Goal: Transaction & Acquisition: Book appointment/travel/reservation

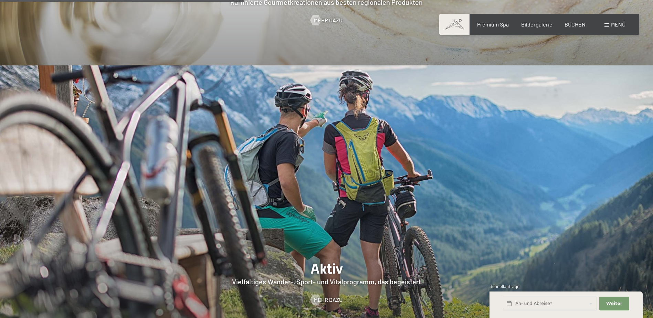
scroll to position [1446, 0]
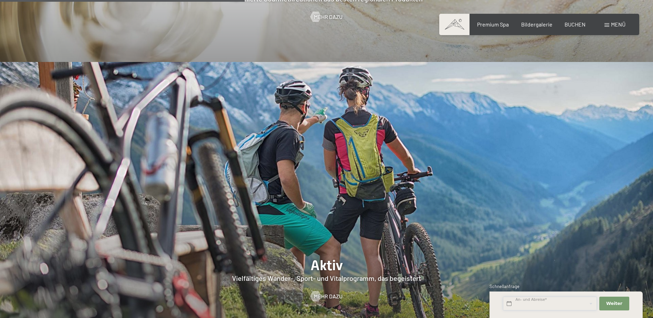
click at [540, 304] on input "text" at bounding box center [550, 304] width 94 height 14
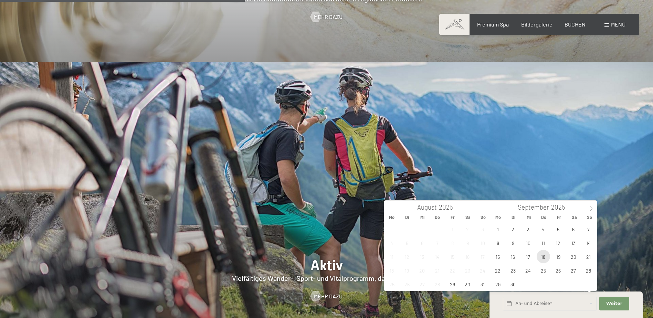
click at [542, 257] on span "18" at bounding box center [543, 256] width 13 height 13
click at [585, 258] on span "21" at bounding box center [588, 256] width 13 height 13
type input "Do. [DATE] - So. [DATE]"
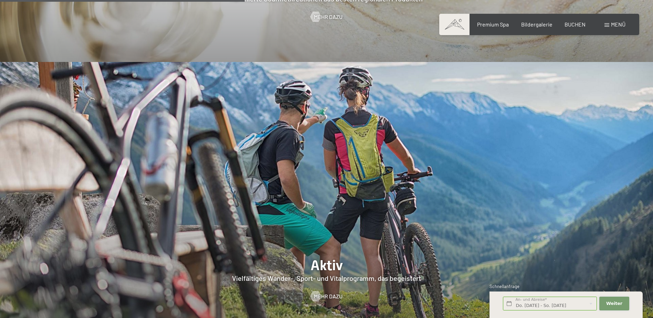
click at [615, 302] on span "Weiter" at bounding box center [614, 304] width 16 height 6
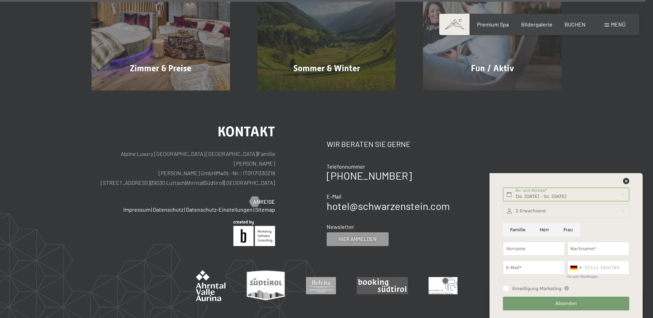
scroll to position [3499, 0]
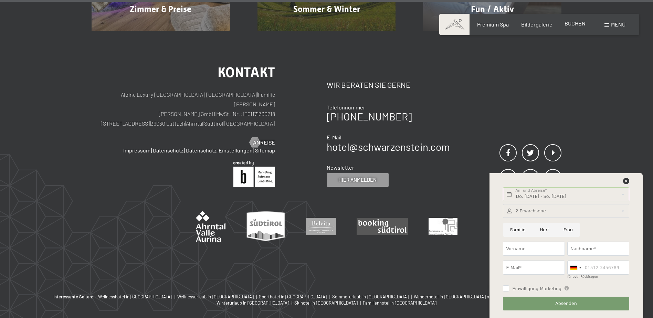
click at [576, 21] on span "BUCHEN" at bounding box center [575, 23] width 21 height 7
click at [627, 179] on icon at bounding box center [626, 181] width 6 height 6
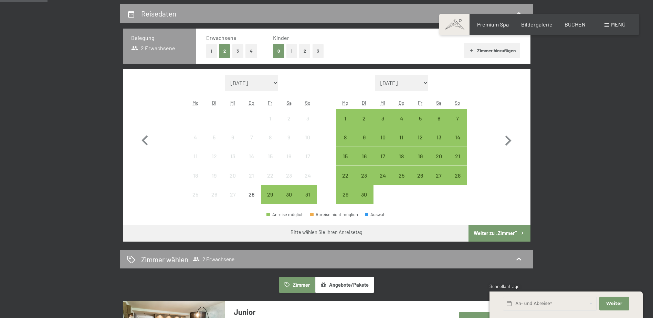
scroll to position [172, 0]
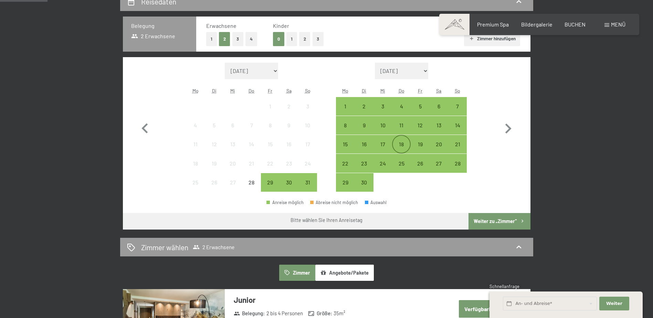
click at [402, 147] on div "18" at bounding box center [401, 150] width 17 height 17
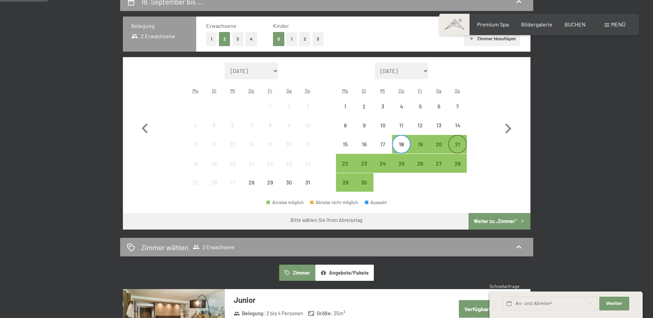
click at [459, 145] on div "21" at bounding box center [457, 150] width 17 height 17
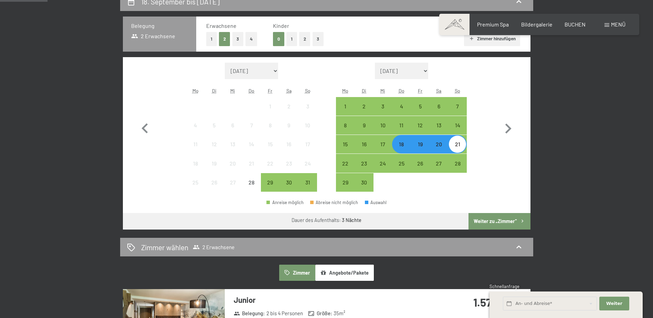
click at [498, 217] on button "Weiter zu „Zimmer“" at bounding box center [500, 221] width 62 height 17
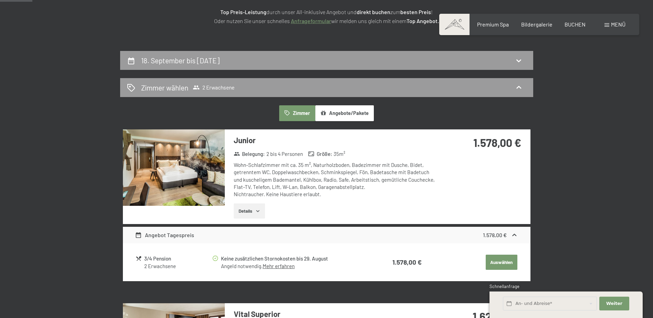
scroll to position [95, 0]
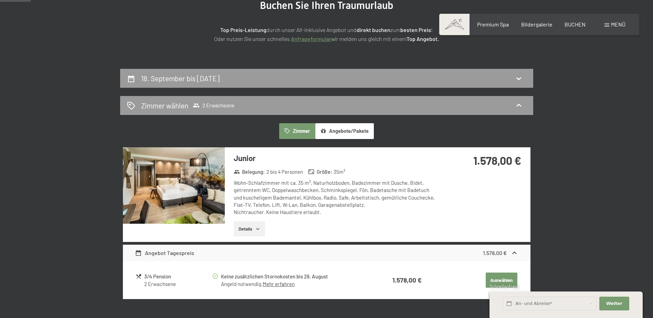
click at [346, 134] on button "Angebote/Pakete" at bounding box center [344, 131] width 59 height 16
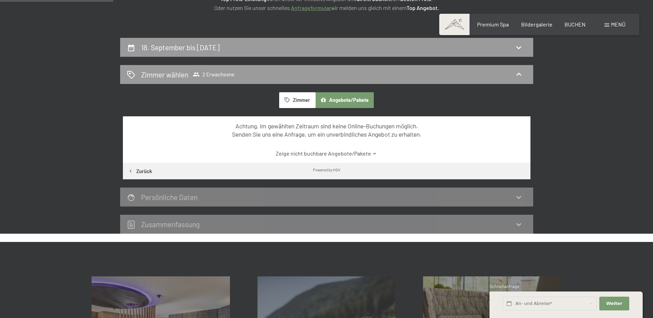
scroll to position [61, 0]
